Goal: Task Accomplishment & Management: Manage account settings

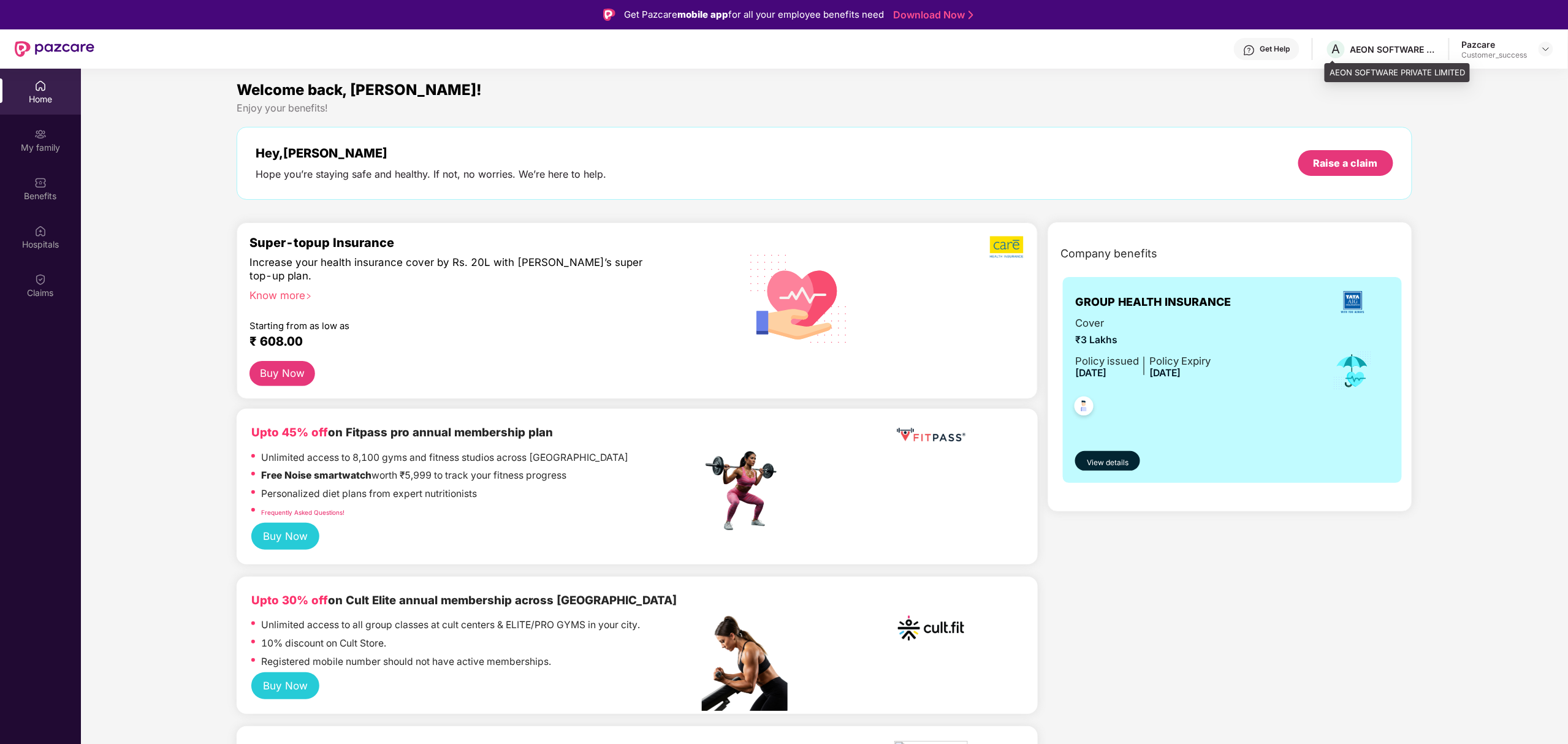
scroll to position [1523, 0]
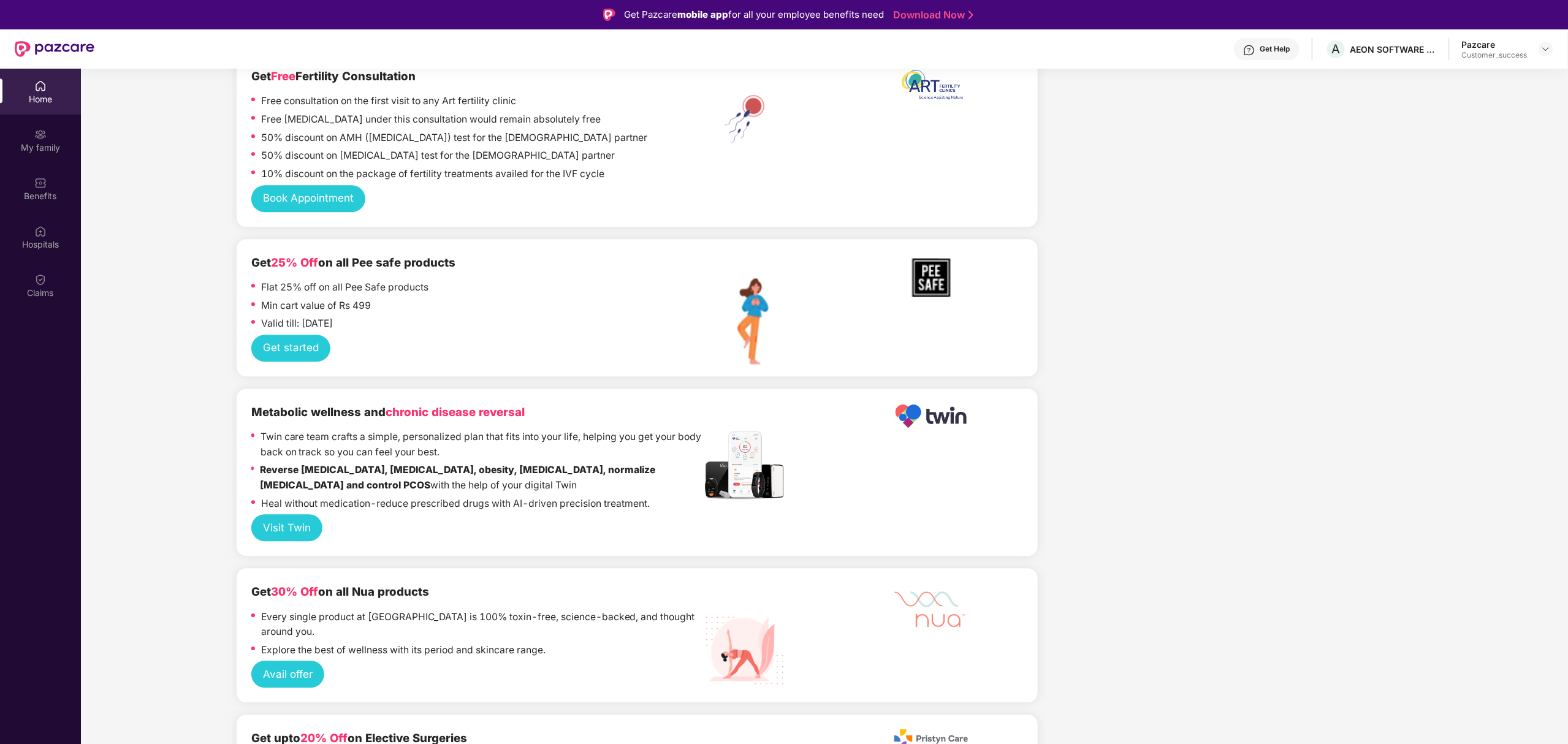
click at [1553, 47] on header "Get Help A AEON SOFTWARE PRIVATE LIMITED Pazcare Customer_success" at bounding box center [784, 49] width 1568 height 39
click at [1541, 47] on div at bounding box center [1546, 49] width 15 height 15
click at [1455, 74] on div "Switch to partner view" at bounding box center [1488, 78] width 159 height 24
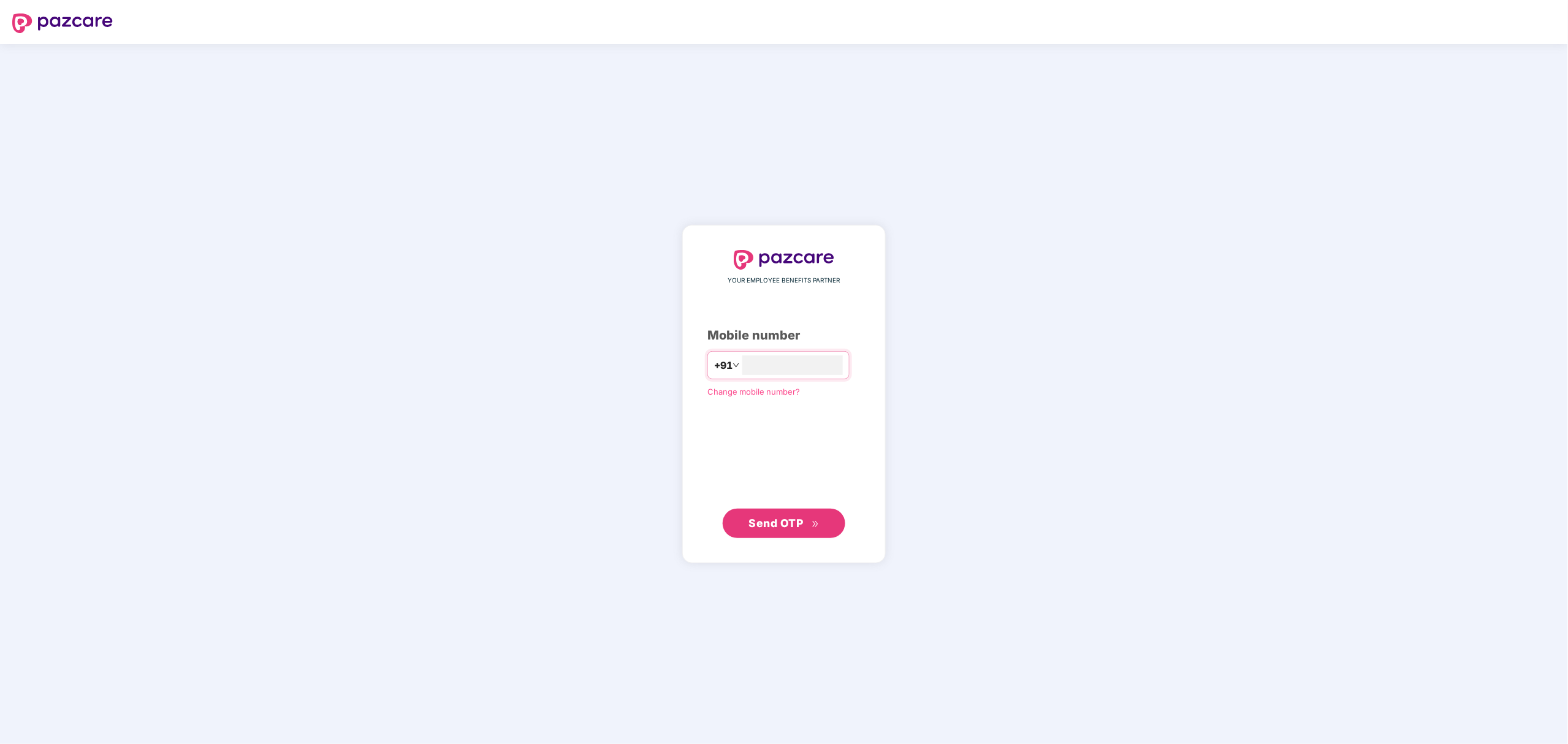
type input "**********"
click at [778, 518] on span "Send OTP" at bounding box center [777, 522] width 55 height 13
